Goal: Information Seeking & Learning: Learn about a topic

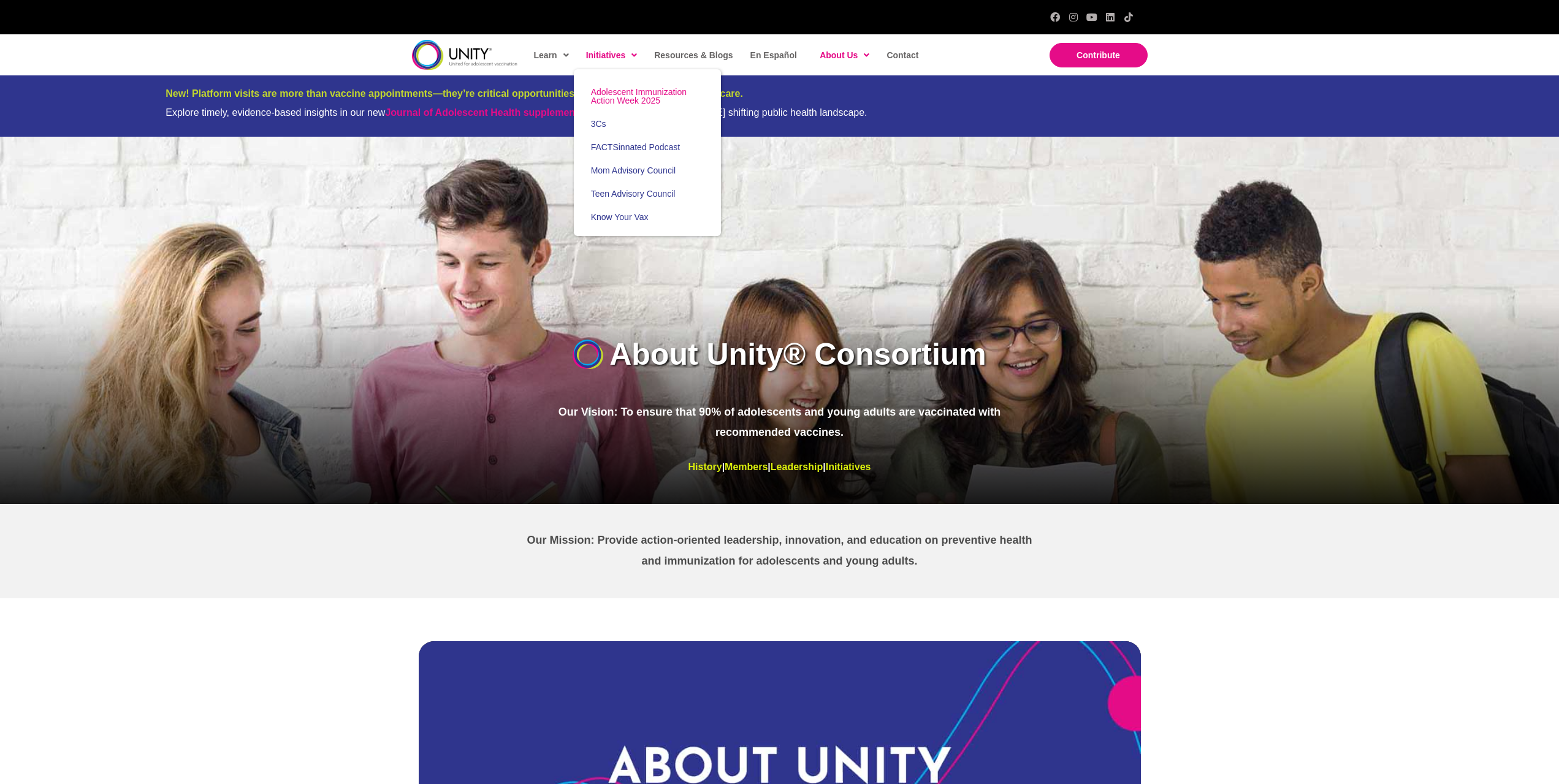
click at [609, 98] on span "Adolescent Immunization Action Week 2025" at bounding box center [639, 96] width 96 height 18
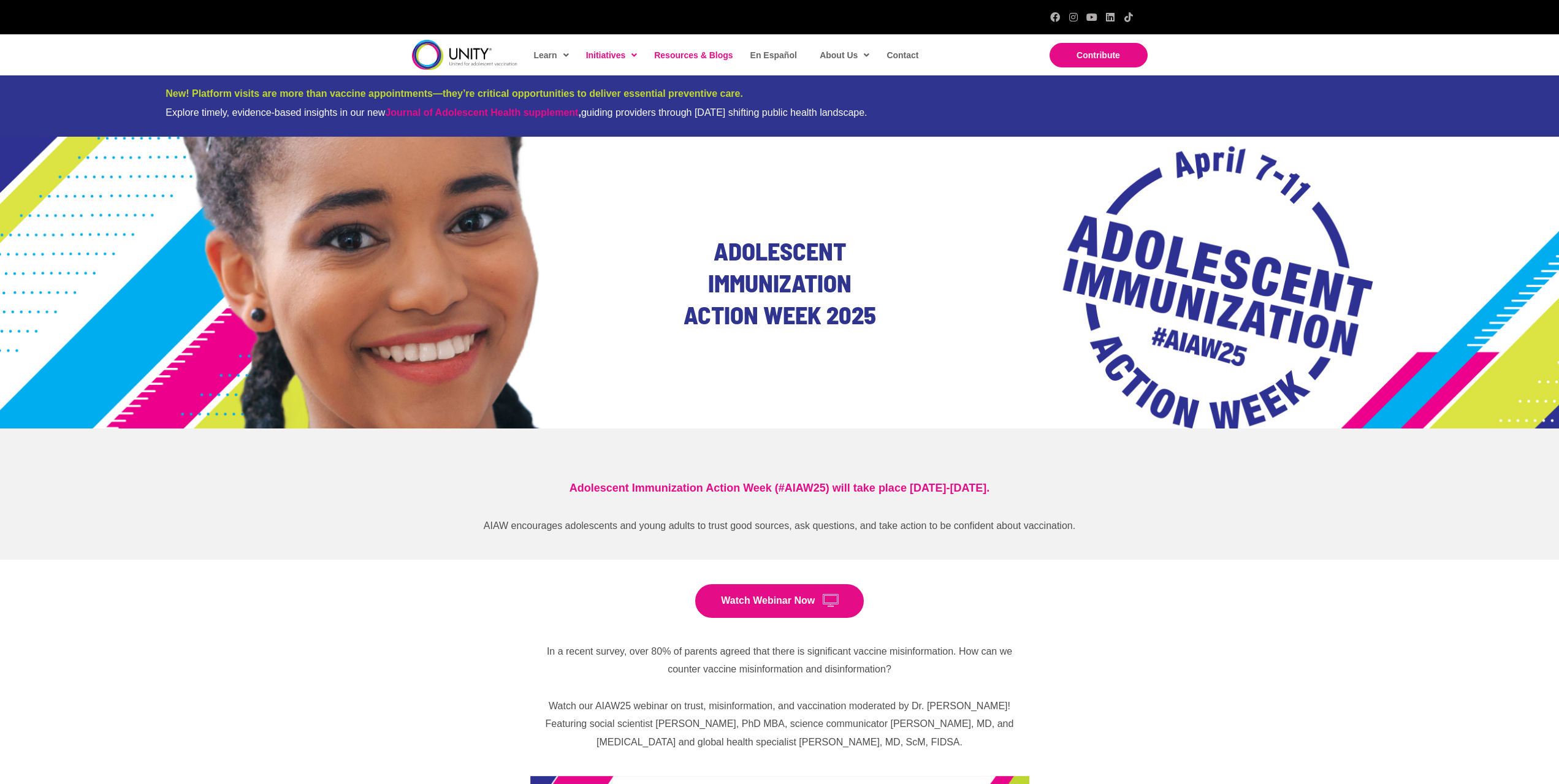
click at [695, 56] on span "Resources & Blogs" at bounding box center [693, 54] width 79 height 10
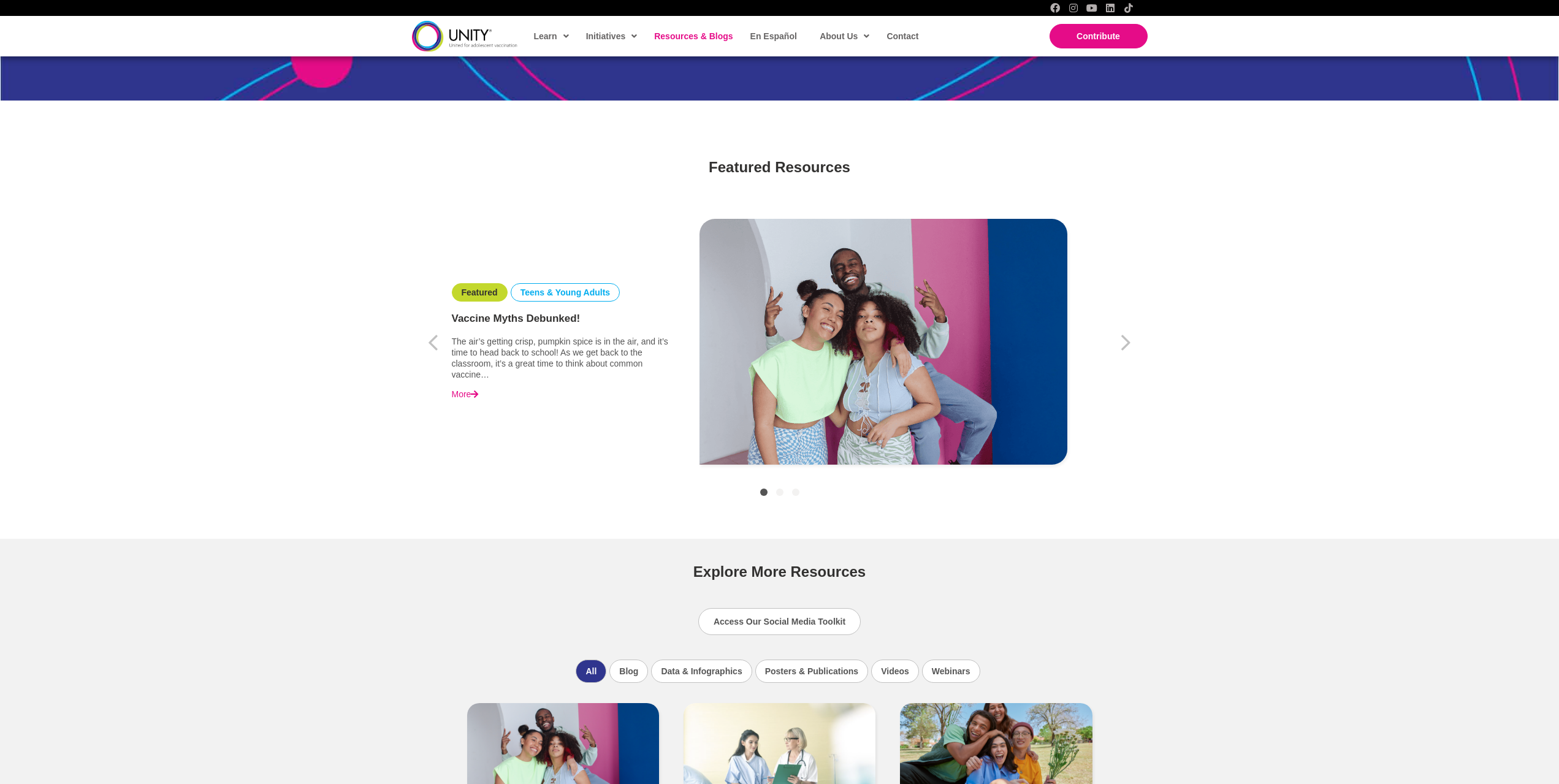
scroll to position [306, 0]
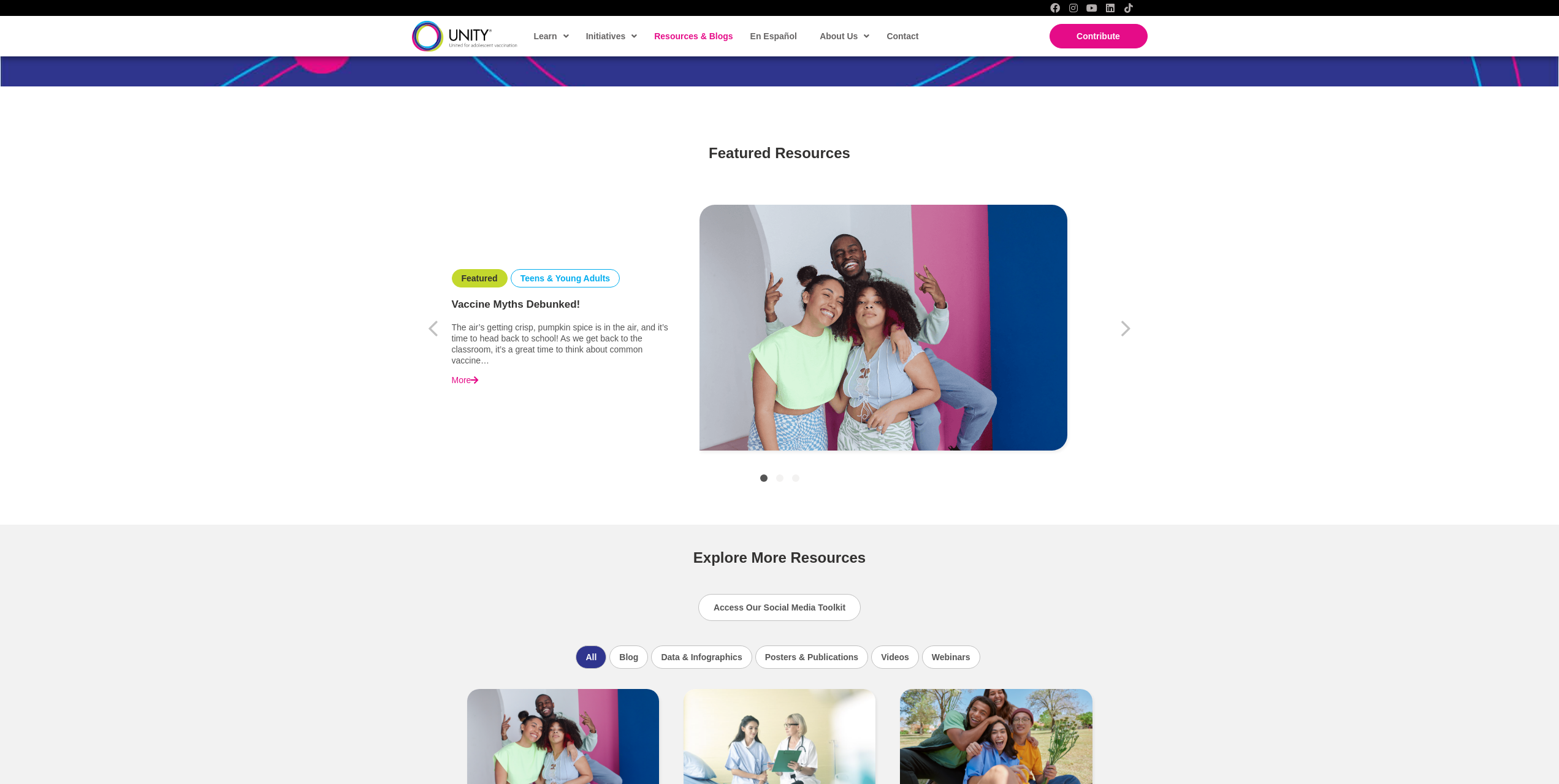
click at [473, 377] on link "More" at bounding box center [465, 380] width 27 height 11
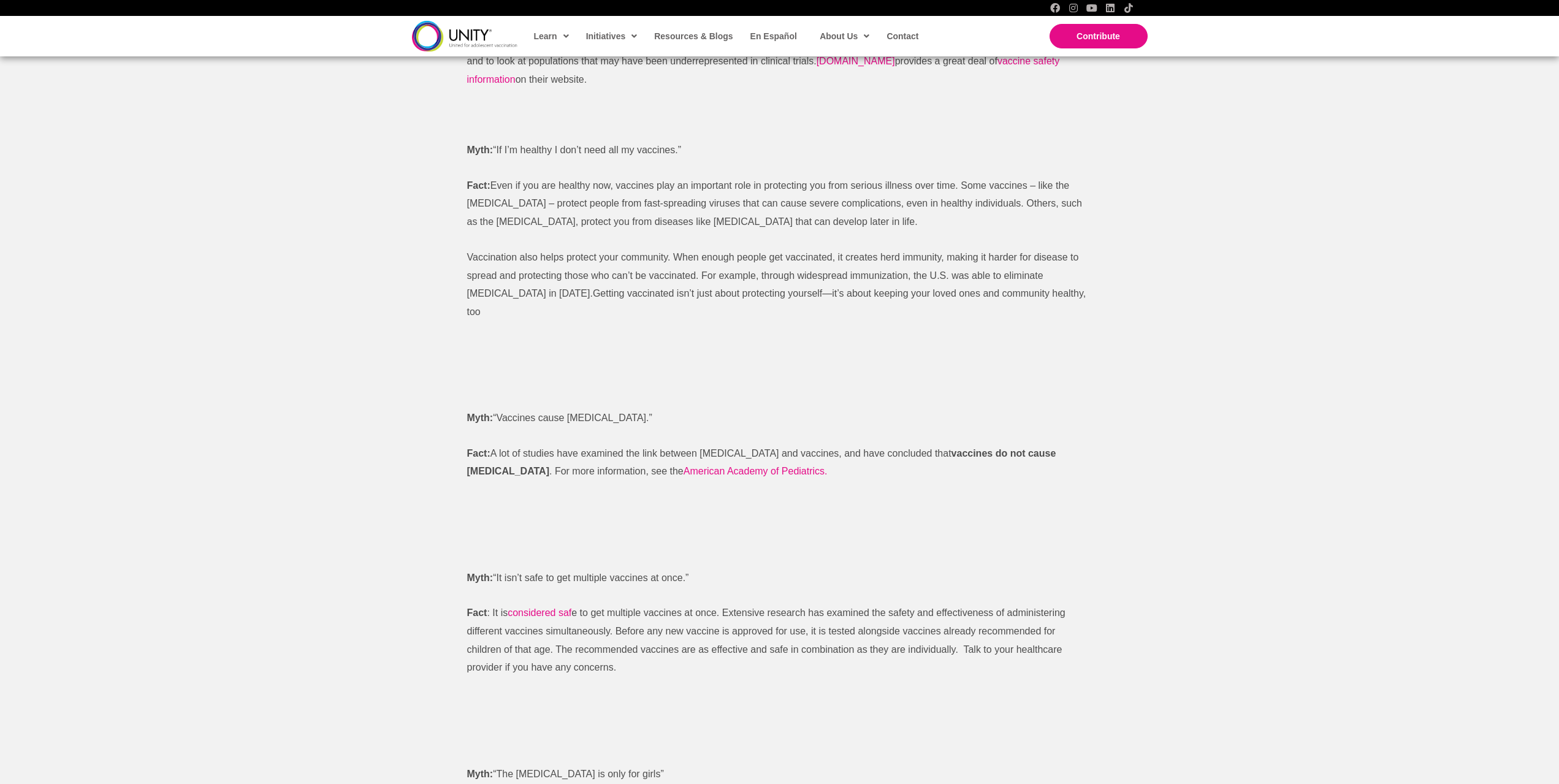
scroll to position [796, 0]
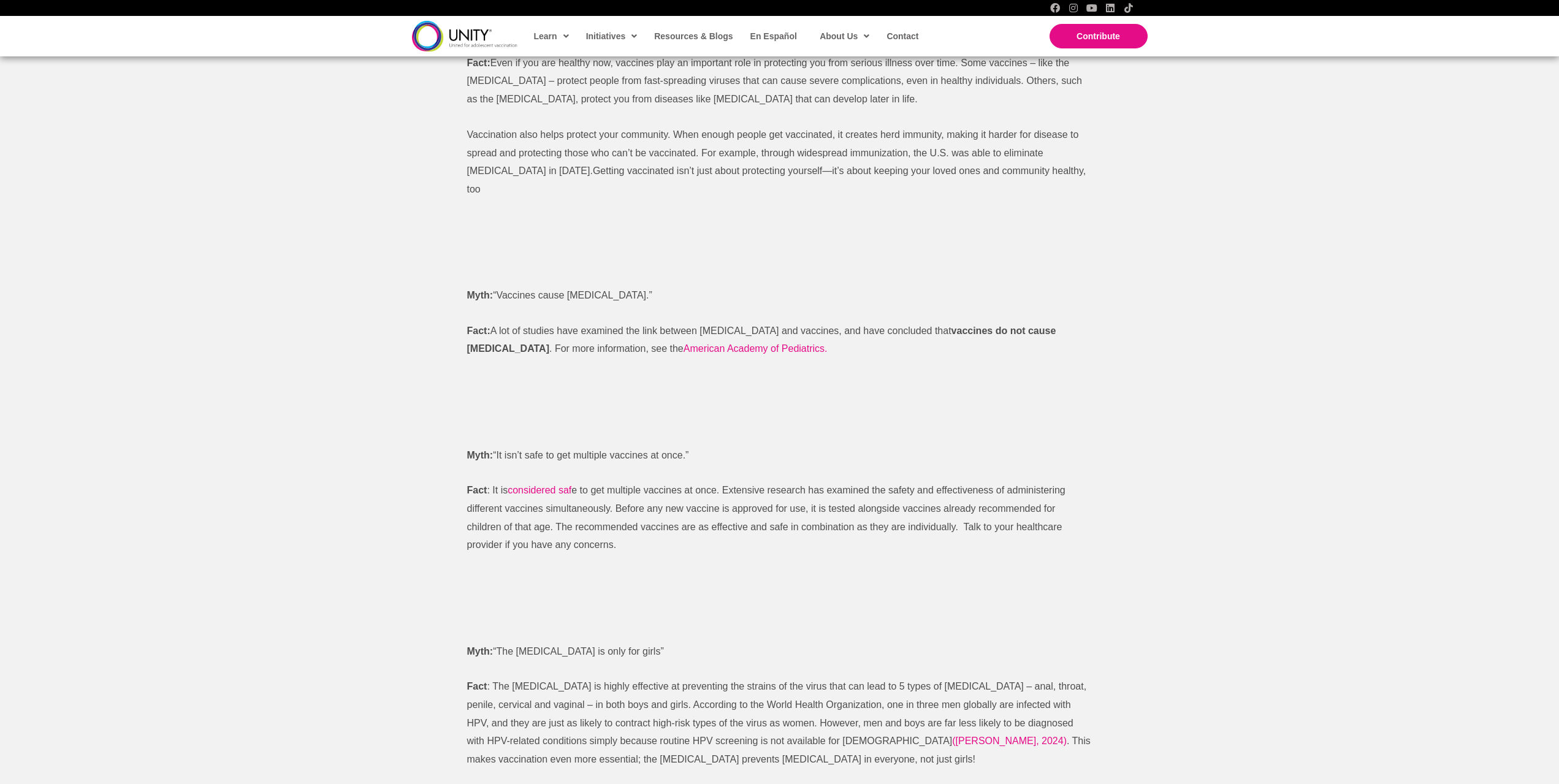
click at [514, 302] on div "The air’s getting crisp, pumpkin spice is in the air, and it’s time to head bac…" at bounding box center [780, 420] width 626 height 1337
drag, startPoint x: 727, startPoint y: 327, endPoint x: 512, endPoint y: 318, distance: 215.2
click at [512, 322] on p "Fact: A lot of studies have examined the link between autism and vaccines, and …" at bounding box center [780, 339] width 626 height 36
click at [570, 486] on span "e to get multiple vaccines at once. Extensive research has examined the safety …" at bounding box center [767, 517] width 598 height 65
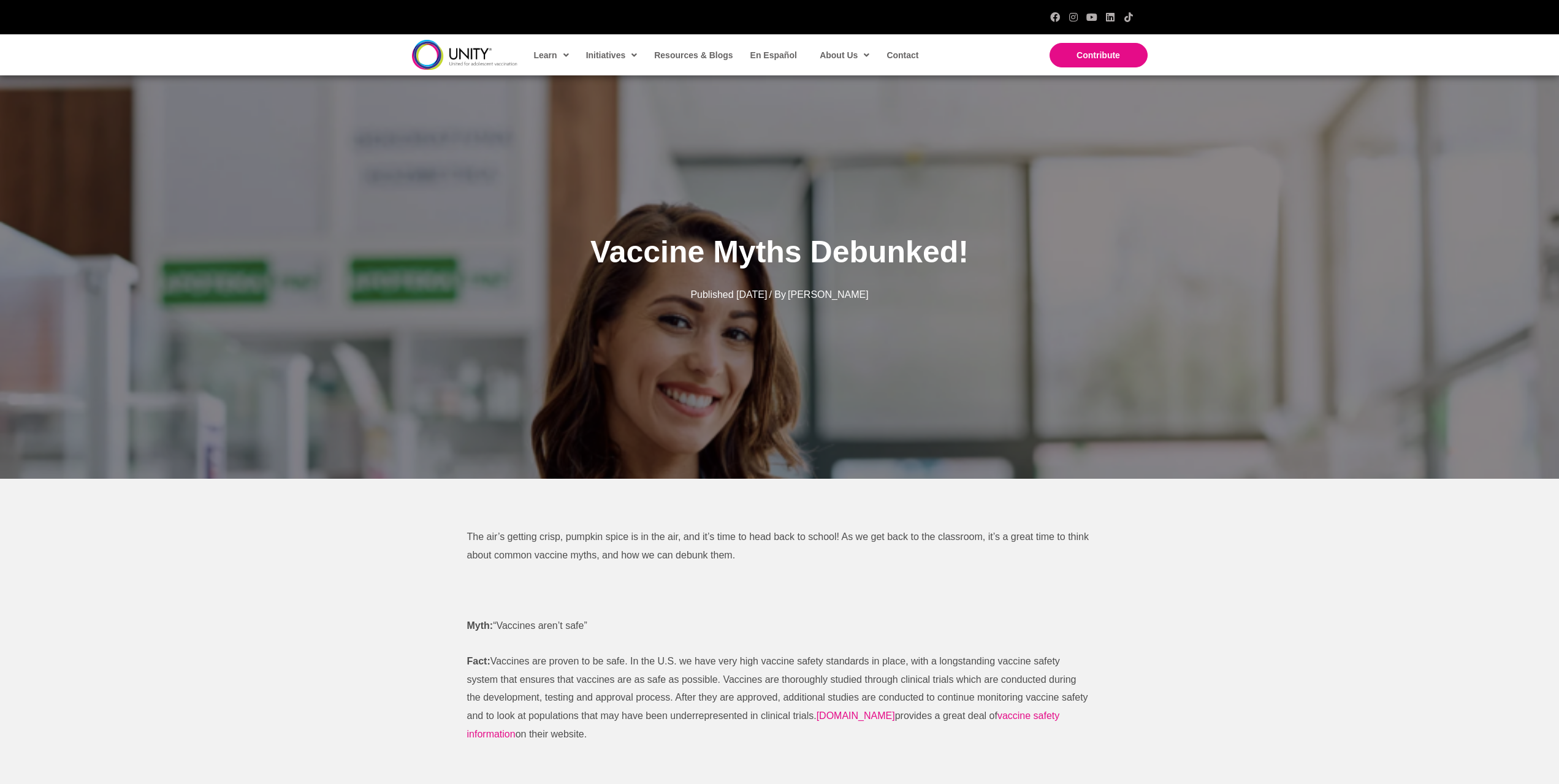
scroll to position [0, 0]
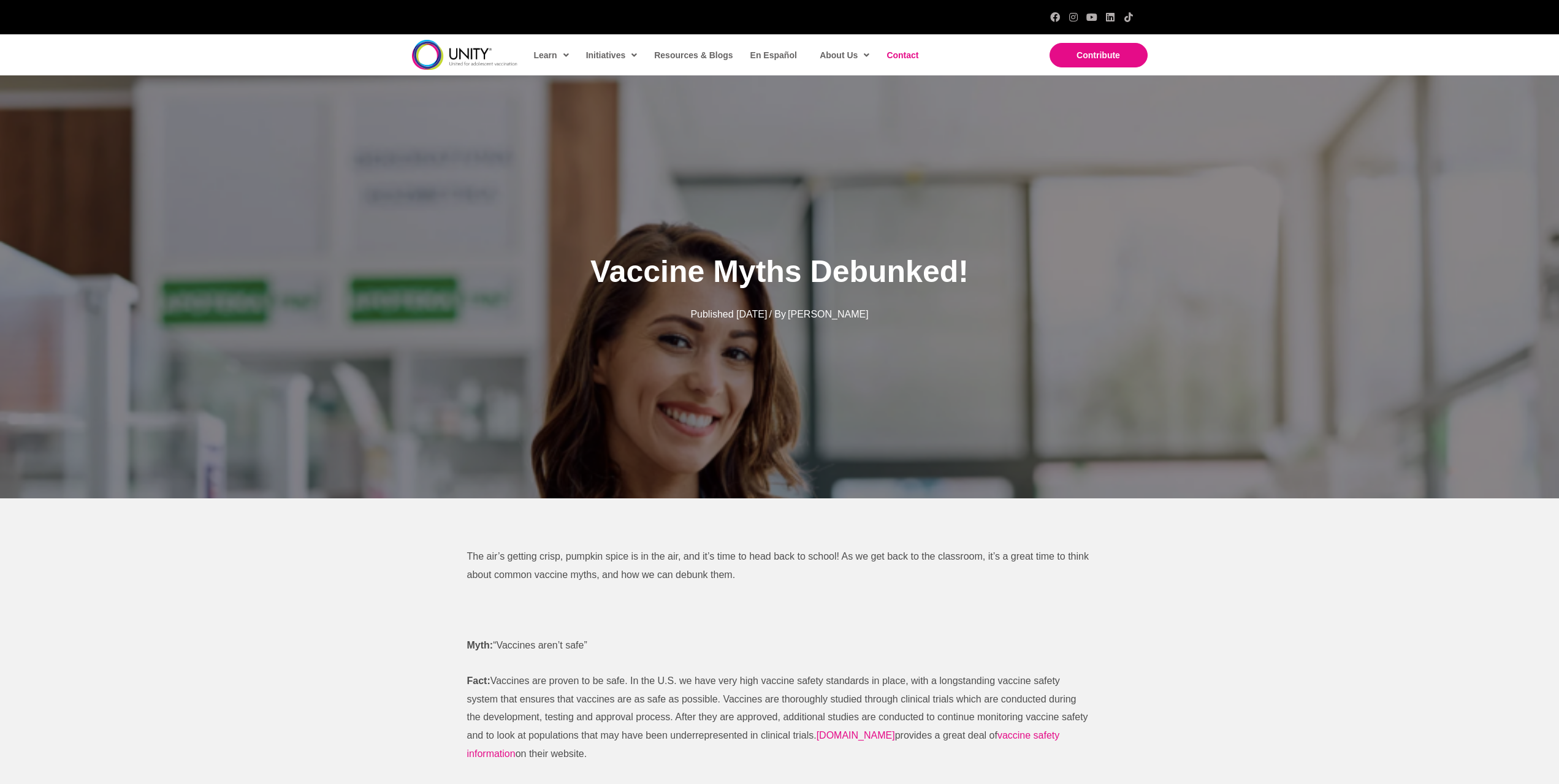
click at [914, 51] on span "Contact" at bounding box center [902, 54] width 32 height 10
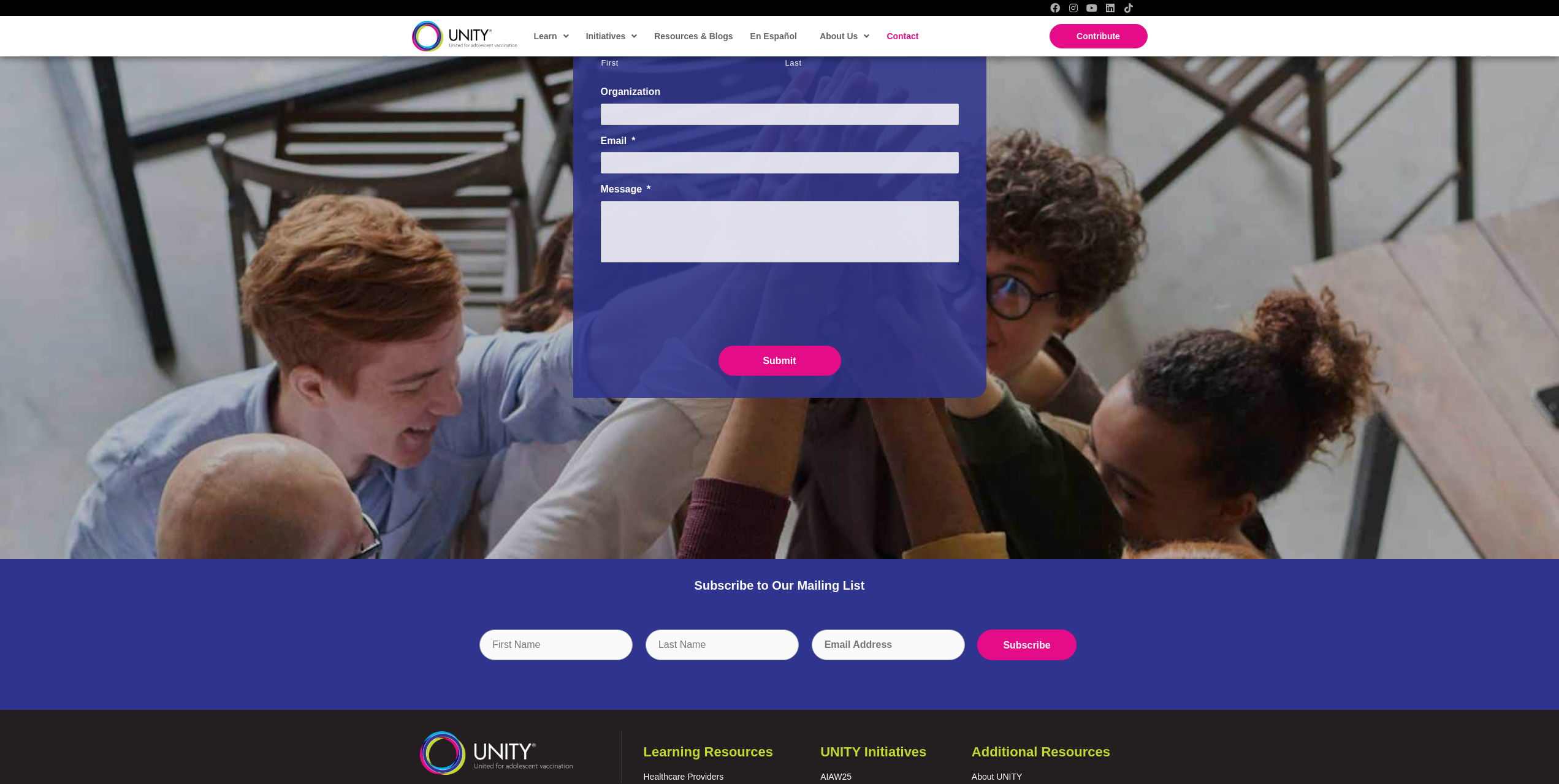
scroll to position [367, 0]
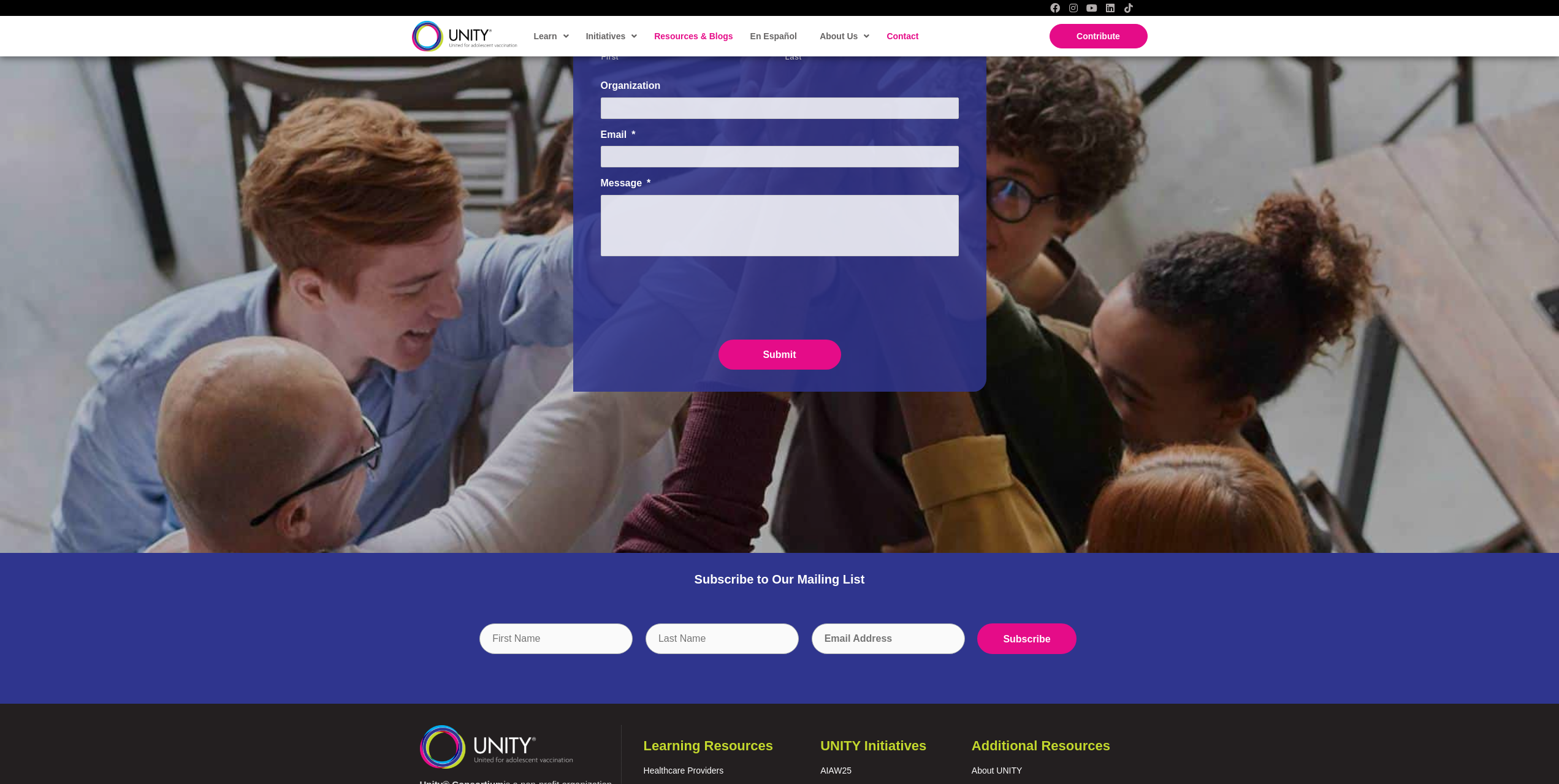
click at [675, 34] on span "Resources & Blogs" at bounding box center [693, 36] width 79 height 10
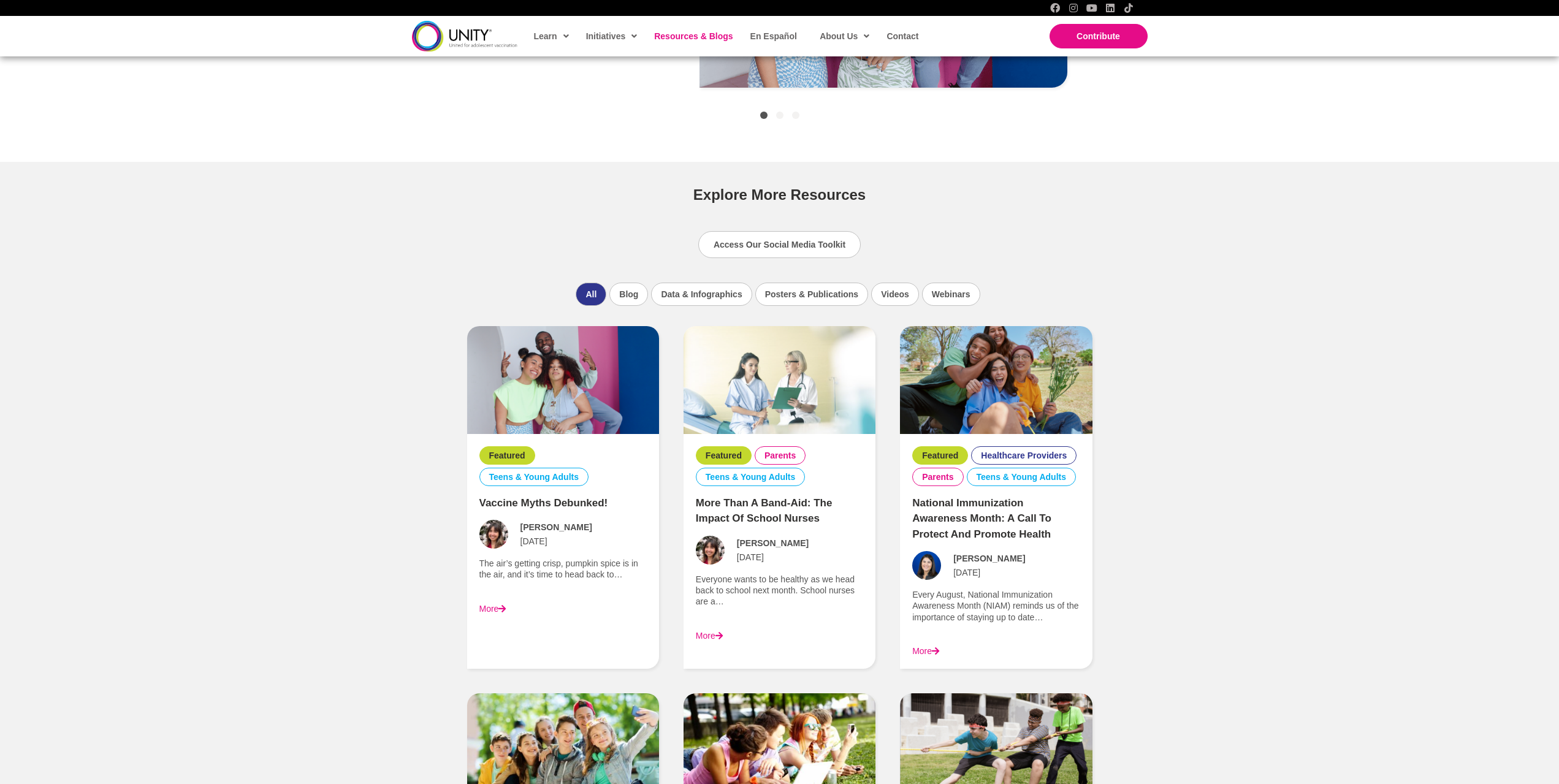
scroll to position [674, 0]
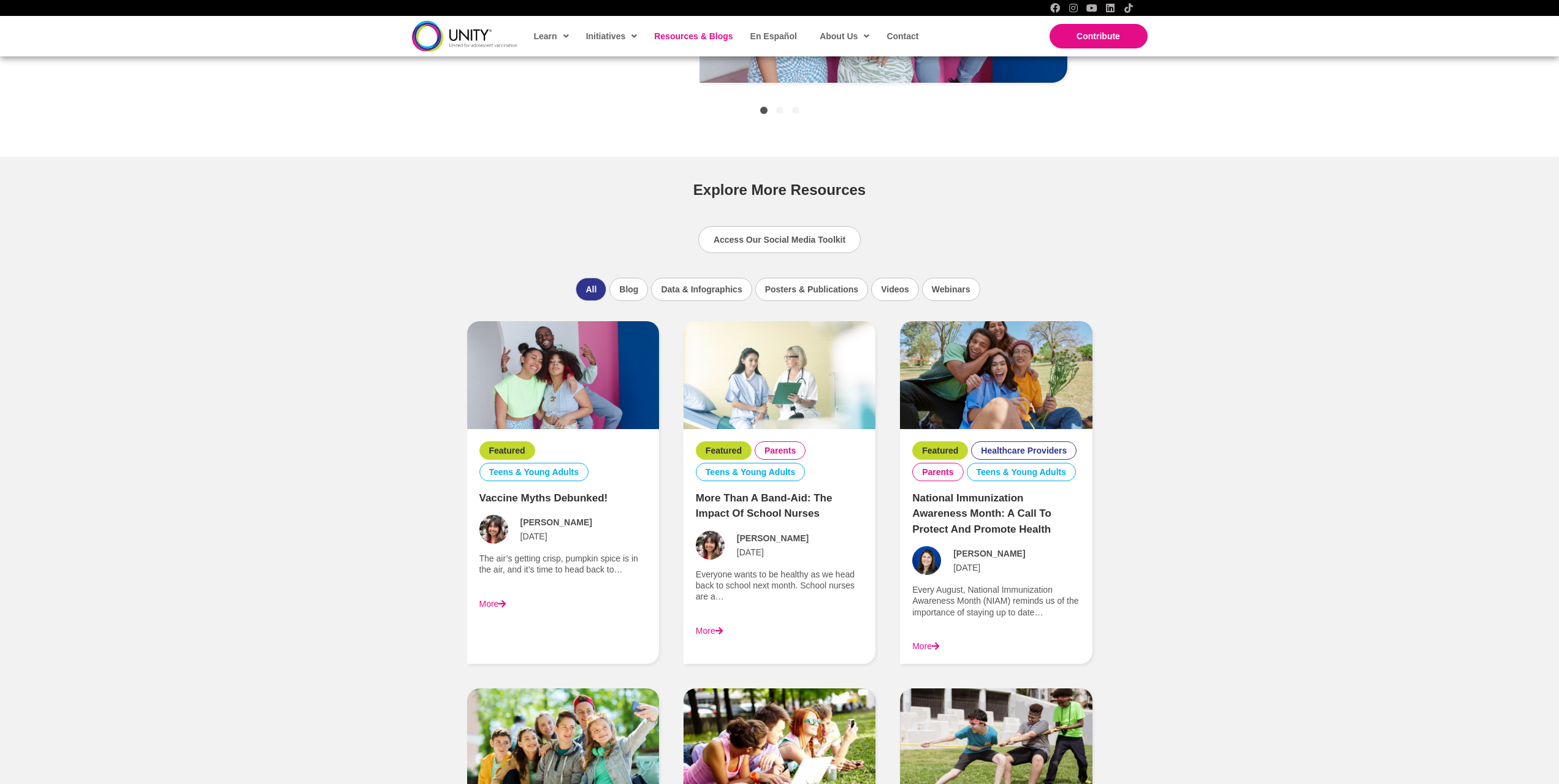
click at [756, 505] on div "More Than a Band-Aid: The Impact of School Nurses" at bounding box center [780, 506] width 168 height 50
click at [702, 631] on link "More" at bounding box center [709, 630] width 27 height 10
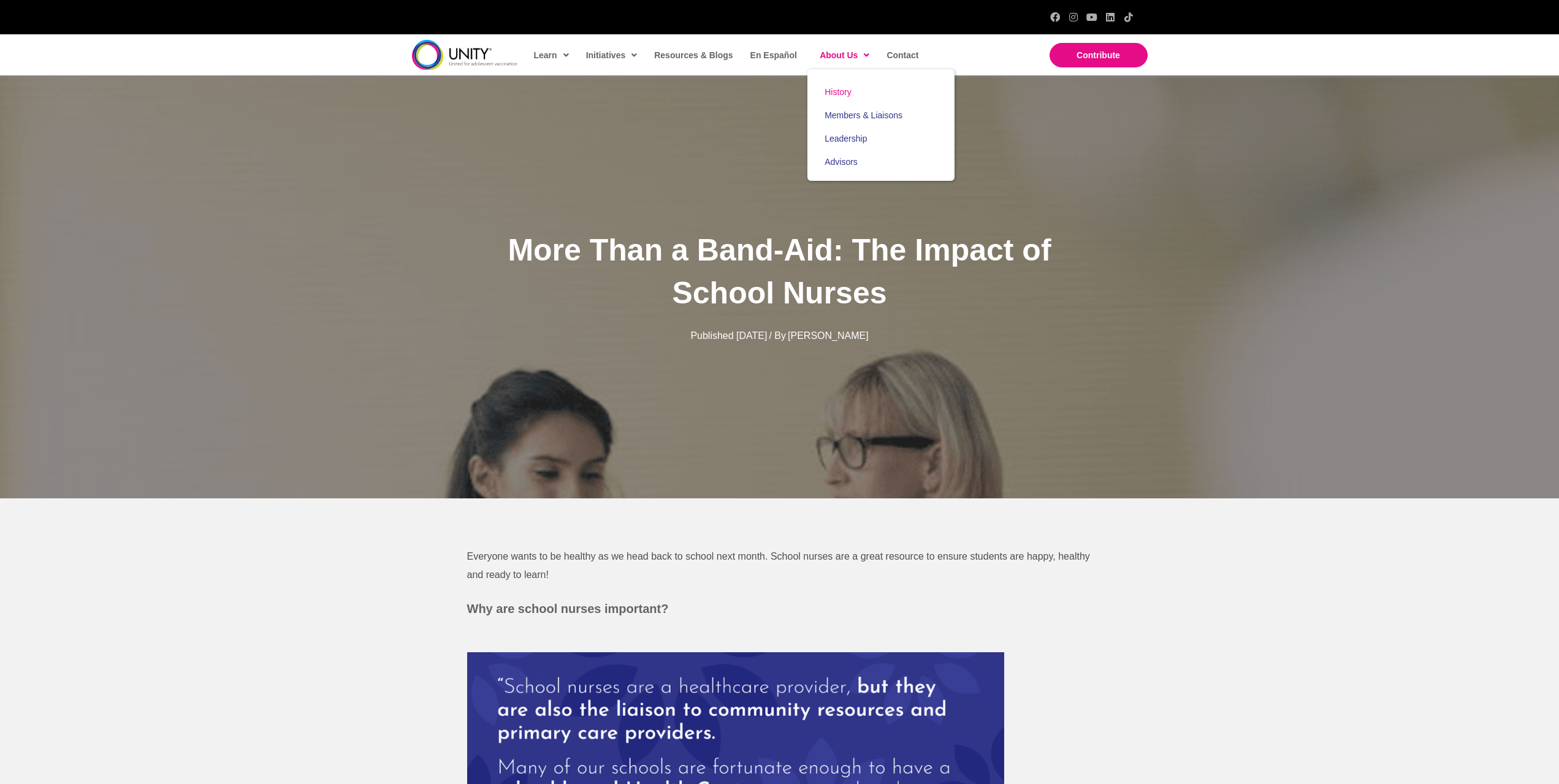
click at [837, 94] on span "History" at bounding box center [838, 91] width 27 height 10
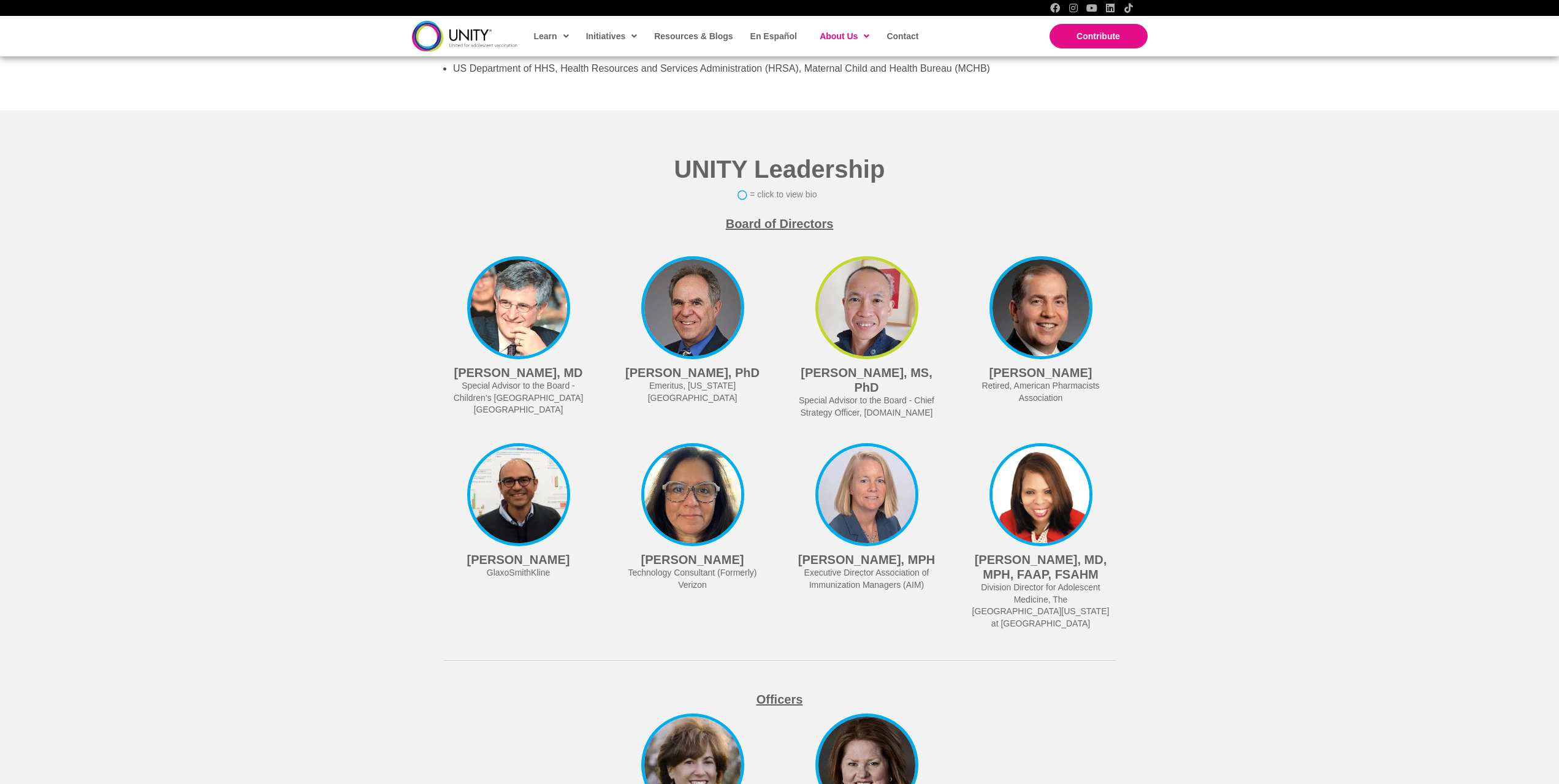
scroll to position [2742, 0]
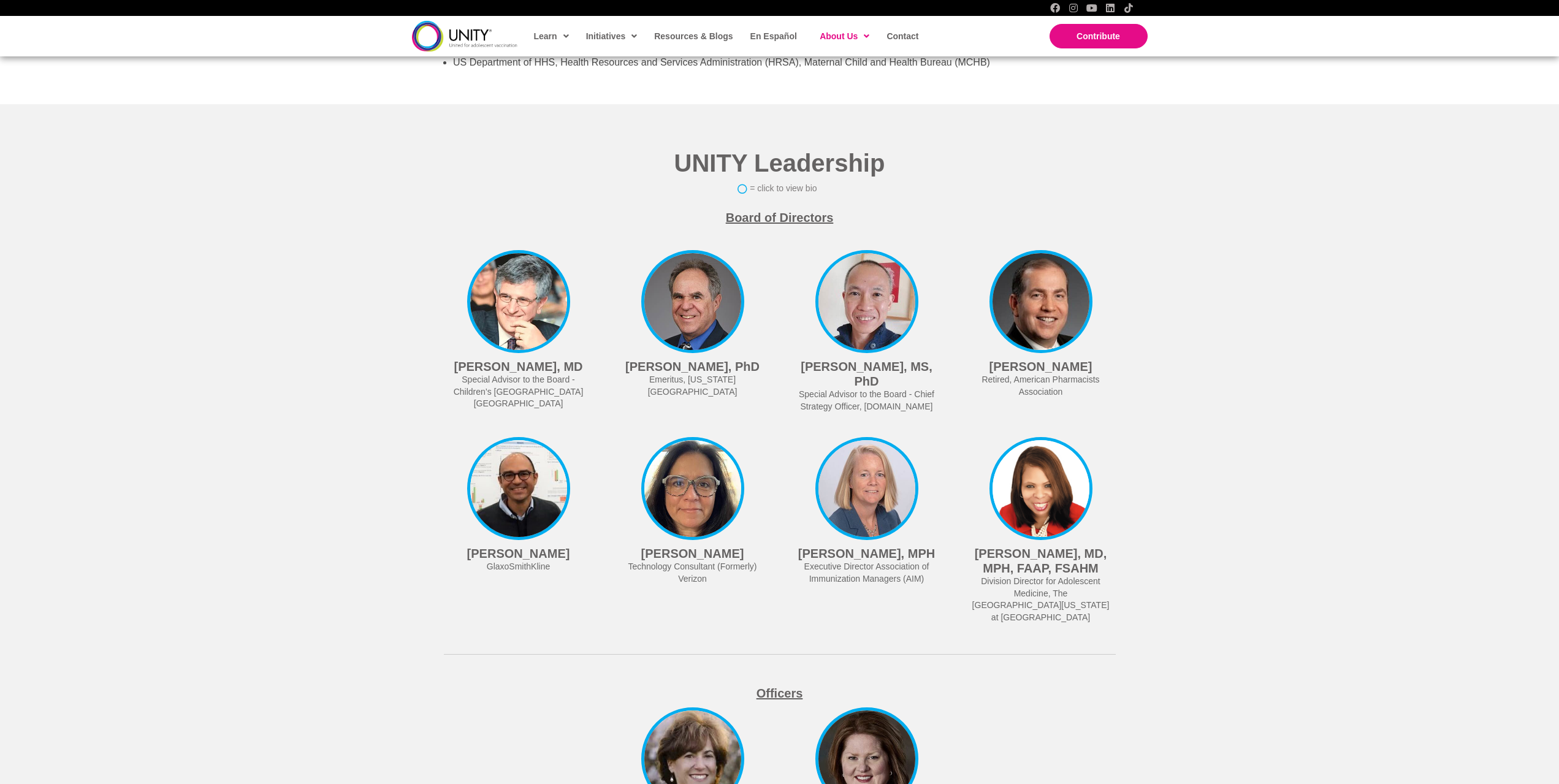
click at [1417, 248] on div "UNITY Leadership = click to view bio Board of Directors [PERSON_NAME], MD Speci…" at bounding box center [779, 559] width 1559 height 910
click at [313, 782] on div "UNITY Leadership = click to view bio Board of Directors [PERSON_NAME], MD Speci…" at bounding box center [779, 559] width 1559 height 910
